Goal: Navigation & Orientation: Find specific page/section

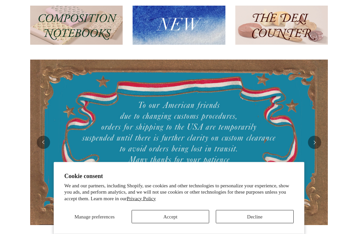
scroll to position [82, 0]
click at [177, 224] on button "Accept" at bounding box center [171, 217] width 78 height 13
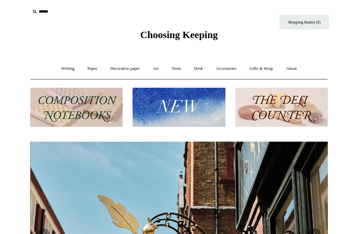
scroll to position [0, 298]
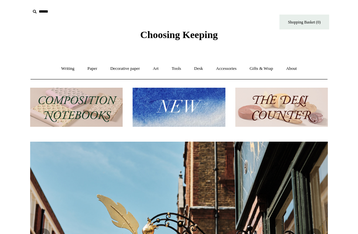
click at [127, 68] on link "Decorative paper +" at bounding box center [124, 69] width 41 height 18
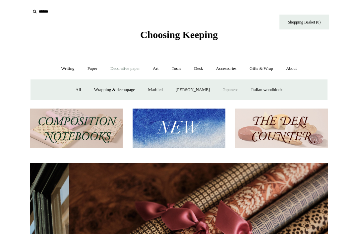
scroll to position [0, 595]
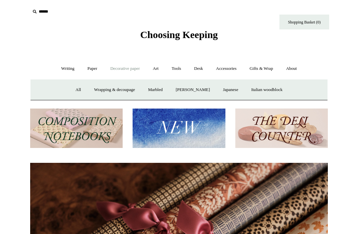
click at [157, 71] on link "Art +" at bounding box center [156, 69] width 18 height 18
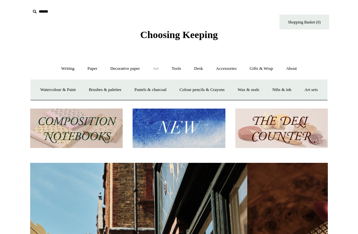
scroll to position [0, 242]
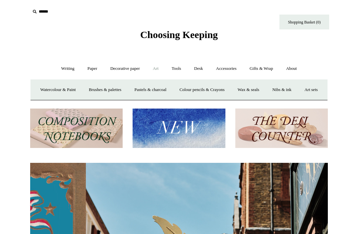
click at [74, 91] on link "Watercolour & Paint" at bounding box center [57, 90] width 47 height 18
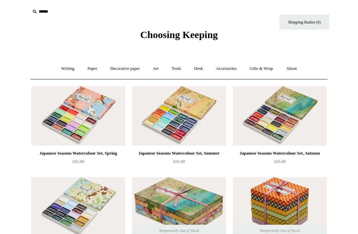
click at [89, 70] on link "Paper +" at bounding box center [93, 69] width 22 height 18
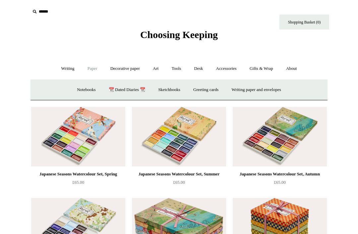
click at [152, 69] on link "Art +" at bounding box center [156, 69] width 18 height 18
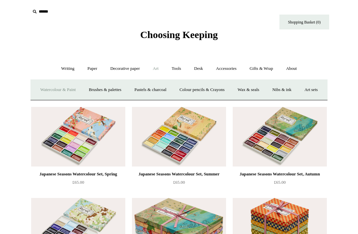
click at [297, 91] on link "Nibs & ink" at bounding box center [281, 90] width 31 height 18
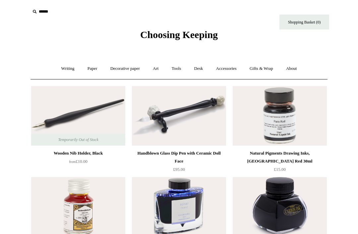
click at [176, 69] on link "Tools +" at bounding box center [177, 69] width 22 height 18
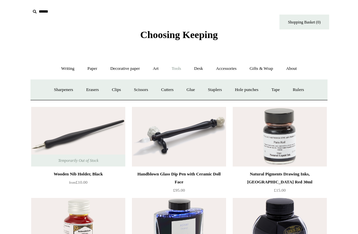
click at [267, 68] on link "Gifts & Wrap +" at bounding box center [261, 69] width 35 height 18
click at [60, 89] on link "Greeting cards +" at bounding box center [62, 90] width 37 height 18
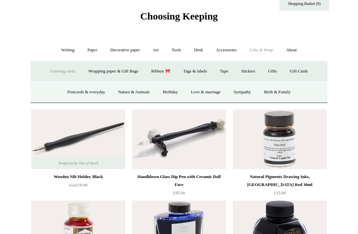
scroll to position [26, 0]
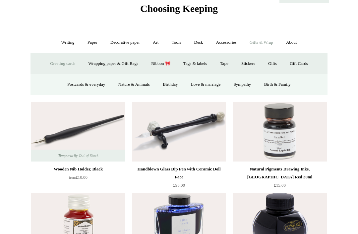
click at [86, 85] on link "Postcards & everyday" at bounding box center [86, 85] width 50 height 18
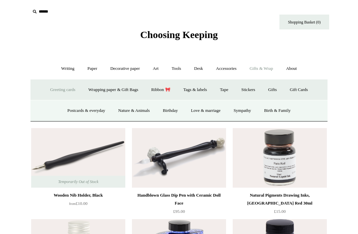
scroll to position [47, 0]
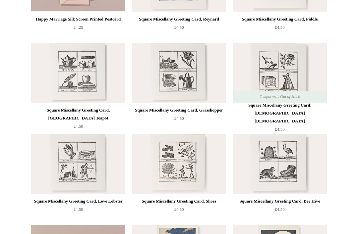
scroll to position [483, 0]
